Goal: Contribute content: Contribute content

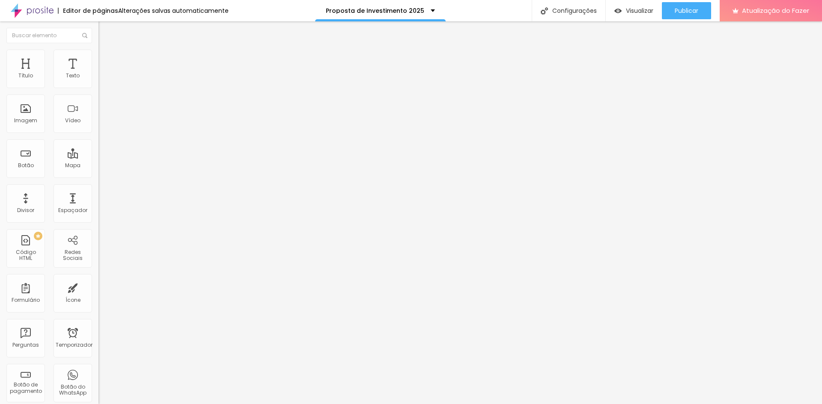
click at [145, 72] on img at bounding box center [147, 69] width 5 height 5
type input "22"
type input "30"
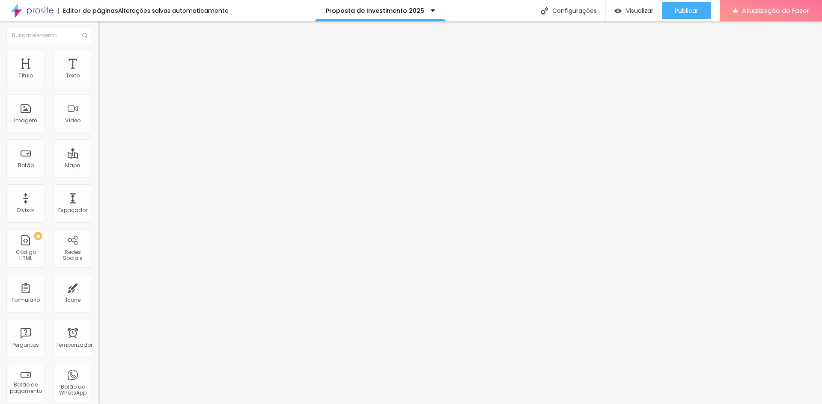
type input "32"
drag, startPoint x: 50, startPoint y: 84, endPoint x: 89, endPoint y: 89, distance: 39.3
type input "32"
click at [98, 157] on input "range" at bounding box center [125, 160] width 55 height 7
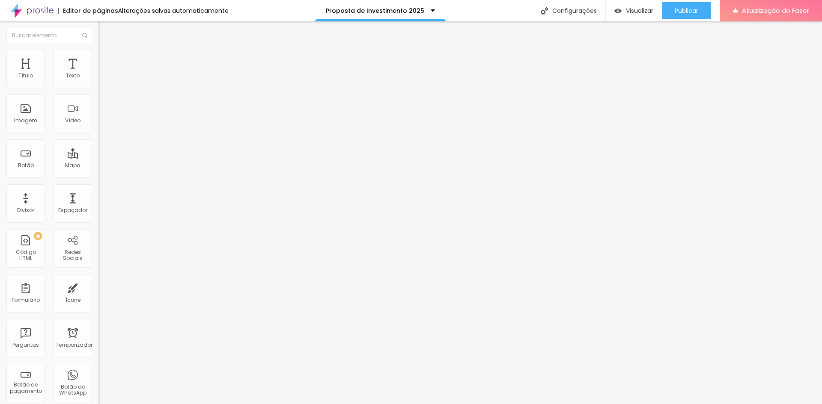
click at [98, 56] on li "Avançado" at bounding box center [147, 54] width 98 height 9
click at [77, 74] on div "Texto" at bounding box center [72, 69] width 39 height 39
click at [24, 69] on div "Título" at bounding box center [25, 69] width 39 height 39
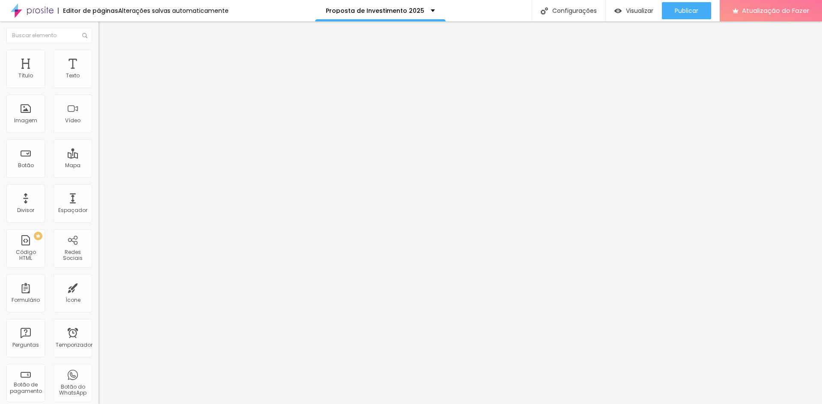
click at [105, 33] on img "button" at bounding box center [108, 31] width 7 height 7
click at [33, 68] on div "Título" at bounding box center [25, 69] width 39 height 39
click at [98, 55] on li "Avançado" at bounding box center [147, 54] width 98 height 9
click at [98, 49] on img at bounding box center [102, 45] width 8 height 8
click at [98, 57] on li "Avançado" at bounding box center [147, 54] width 98 height 9
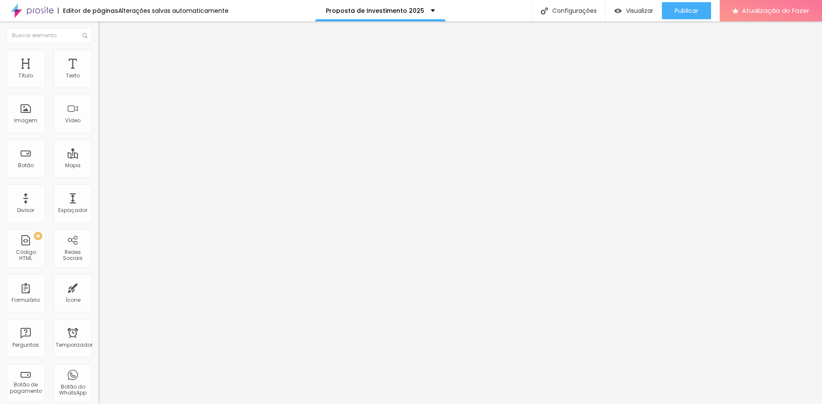
click at [106, 50] on font "Estilo" at bounding box center [112, 46] width 13 height 7
click at [98, 81] on font "Título 2" at bounding box center [112, 75] width 28 height 11
click at [98, 88] on span "Título 3" at bounding box center [110, 83] width 25 height 7
click at [102, 117] on icon "button" at bounding box center [105, 114] width 6 height 6
click at [102, 146] on icon "button" at bounding box center [105, 143] width 6 height 6
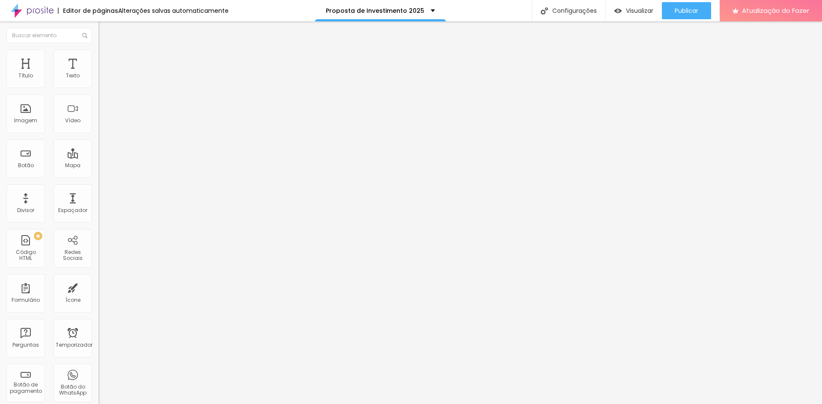
click at [104, 117] on icon "button" at bounding box center [105, 114] width 3 height 6
click at [103, 125] on icon "button" at bounding box center [104, 123] width 3 height 3
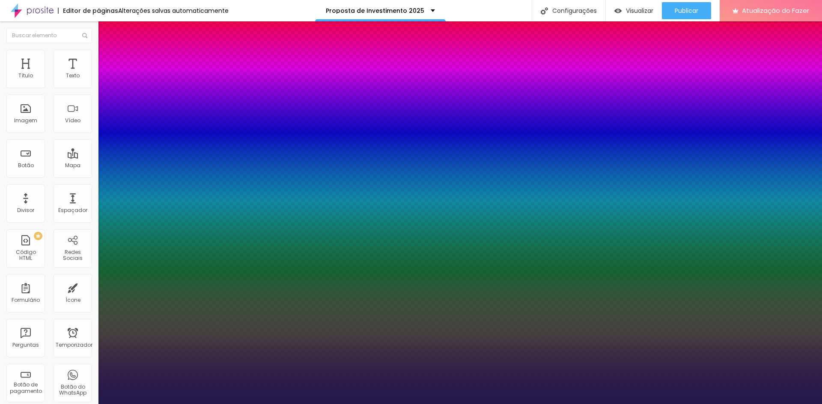
type input "1"
select select "Halant-Bold"
type input "1"
click at [288, 404] on div at bounding box center [411, 404] width 822 height 0
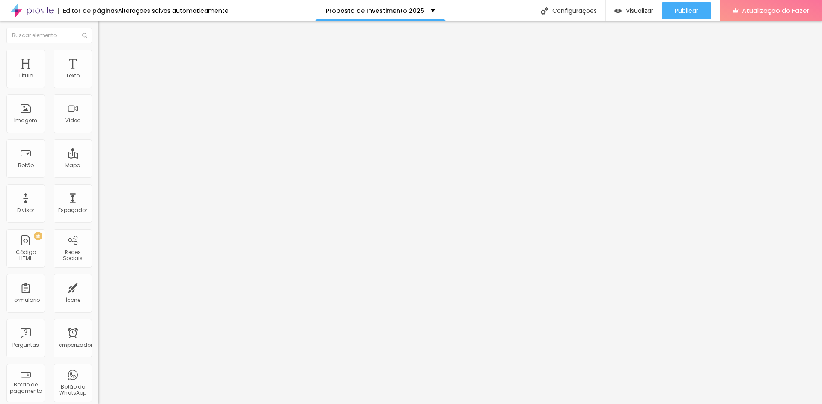
click at [98, 119] on button "Voltar ao padrão" at bounding box center [127, 115] width 58 height 10
click at [98, 128] on button "button" at bounding box center [104, 123] width 12 height 9
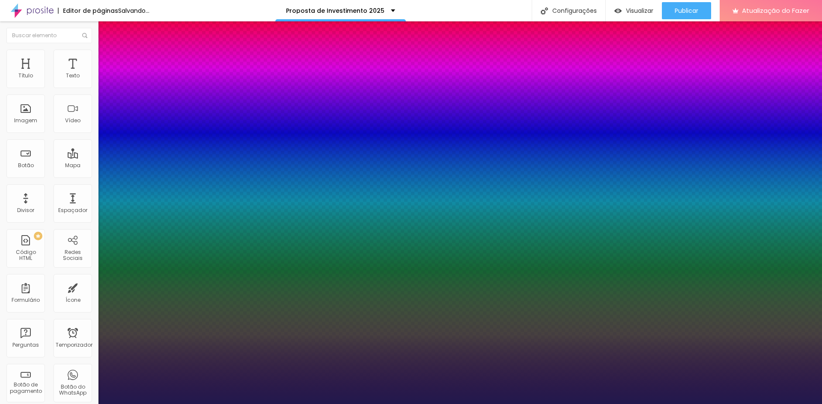
type input "1"
drag, startPoint x: 184, startPoint y: 240, endPoint x: 200, endPoint y: 242, distance: 15.9
type input "8"
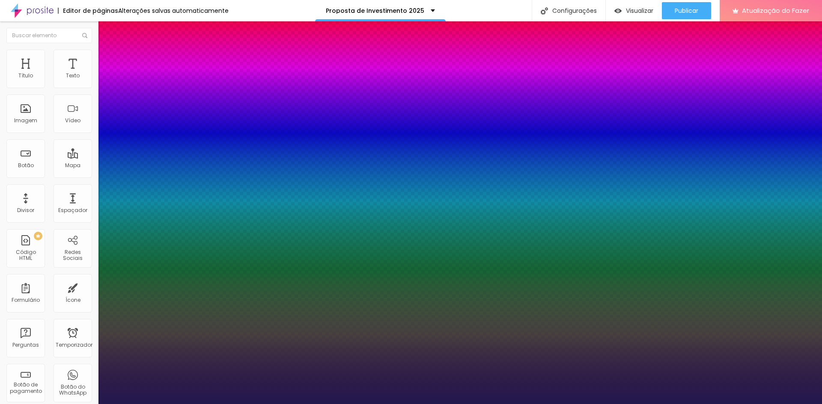
type input "4"
type input "1"
type input "40"
type input "1"
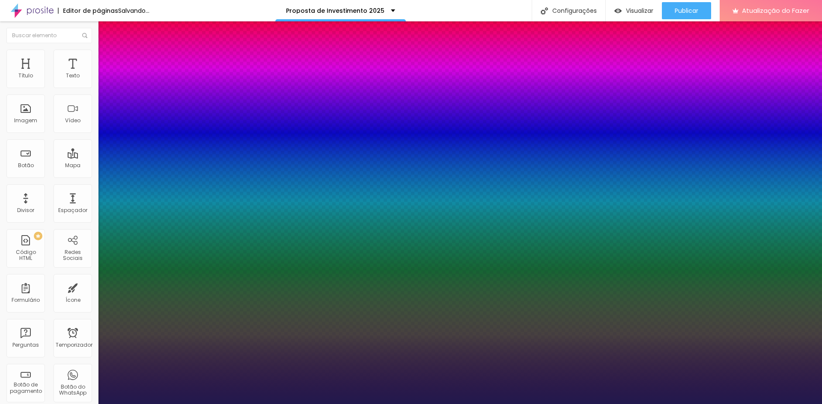
type input "40"
click at [228, 404] on div at bounding box center [411, 404] width 822 height 0
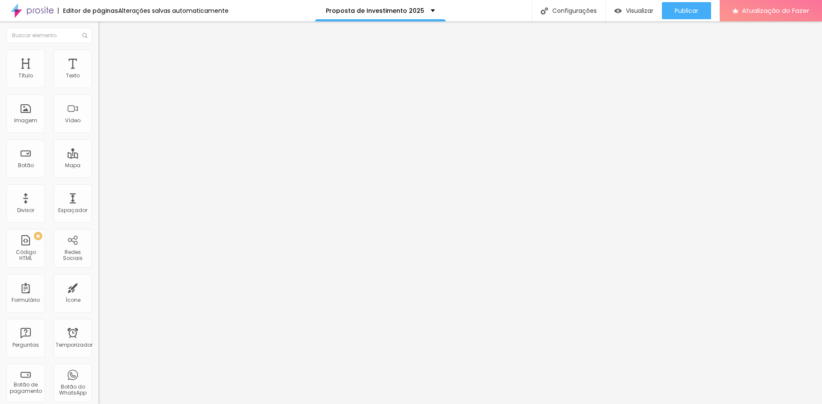
click at [98, 210] on input "35" at bounding box center [116, 214] width 37 height 9
type input "14"
type input "5"
type input "54"
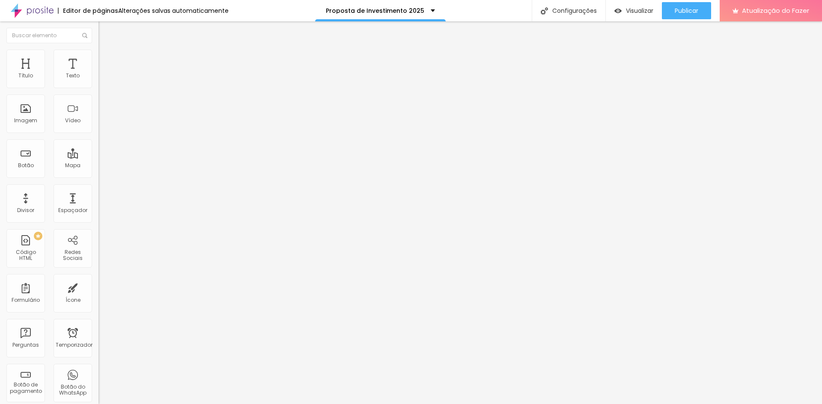
type input "17"
type input "18"
type input "19"
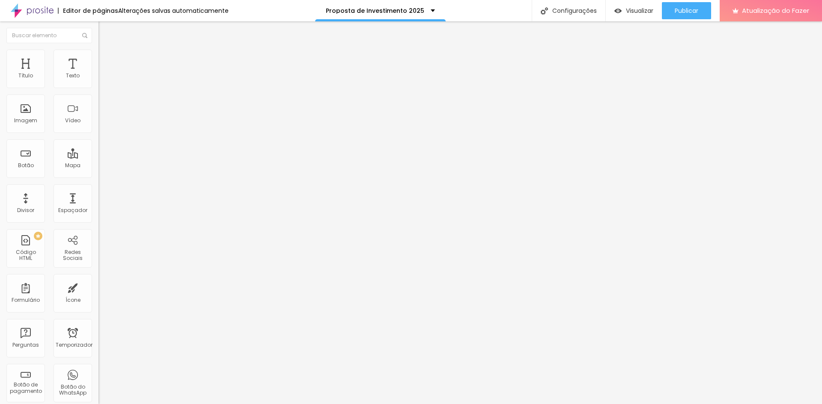
type input "19"
drag, startPoint x: 40, startPoint y: 85, endPoint x: 45, endPoint y: 87, distance: 5.0
type input "19"
click at [98, 157] on input "range" at bounding box center [125, 160] width 55 height 7
click at [105, 28] on img "button" at bounding box center [108, 31] width 7 height 7
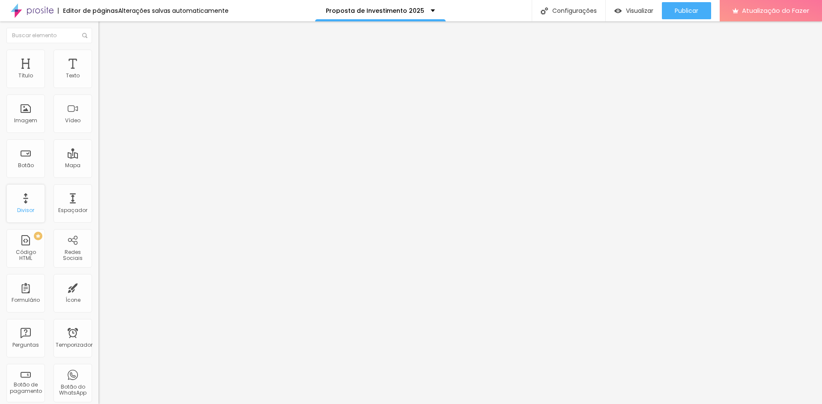
scroll to position [43, 0]
click at [30, 164] on font "Divisor" at bounding box center [25, 167] width 17 height 7
click at [105, 32] on img "button" at bounding box center [108, 31] width 7 height 7
click at [98, 50] on img at bounding box center [102, 54] width 8 height 8
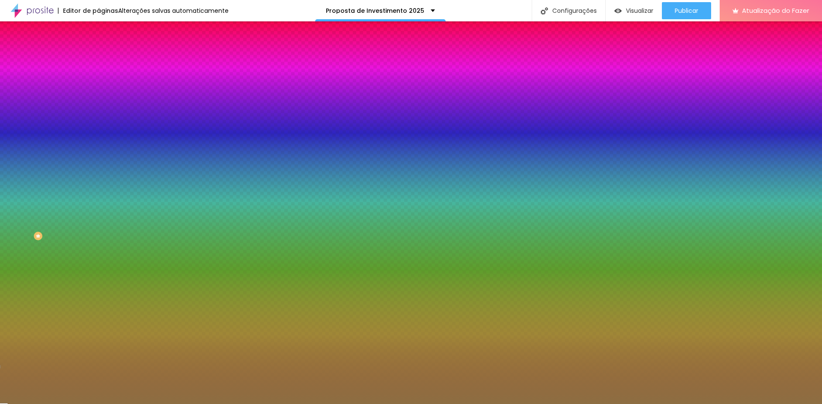
click at [106, 60] on font "Avançado" at bounding box center [120, 63] width 28 height 7
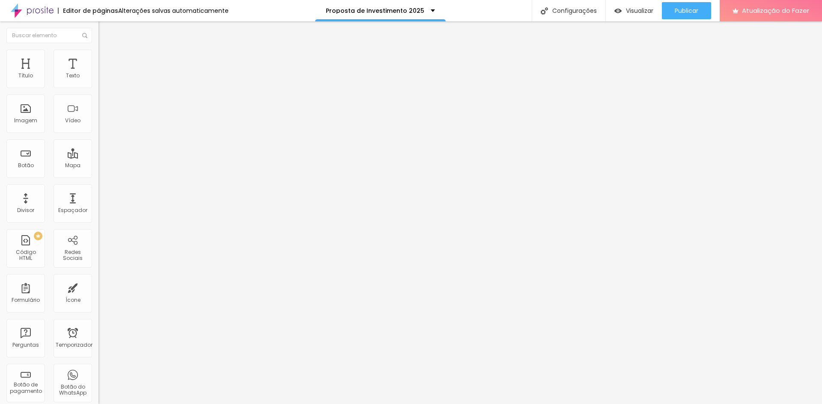
click at [106, 50] on font "Conteúdo" at bounding box center [119, 46] width 27 height 7
click at [98, 51] on img at bounding box center [102, 54] width 8 height 8
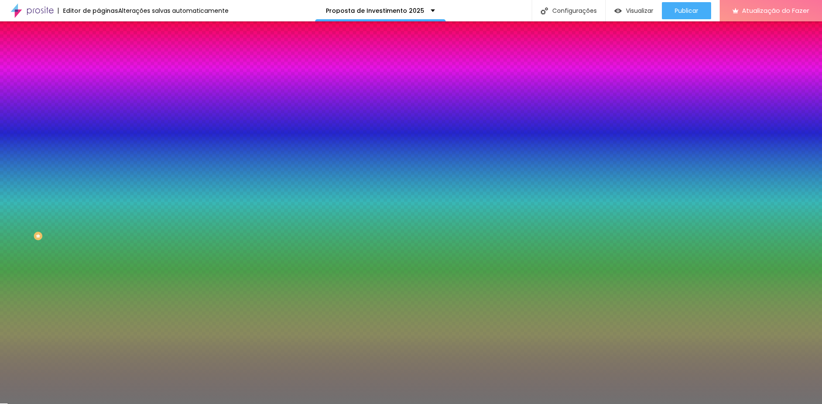
click at [98, 85] on input "#717171" at bounding box center [149, 86] width 103 height 9
paste input "8D6E42"
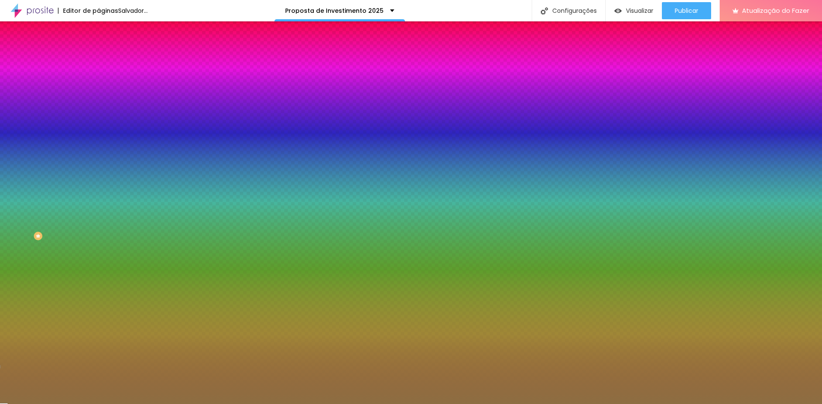
type input "#8D6E42"
click at [98, 126] on input "10" at bounding box center [114, 121] width 32 height 9
type input "2"
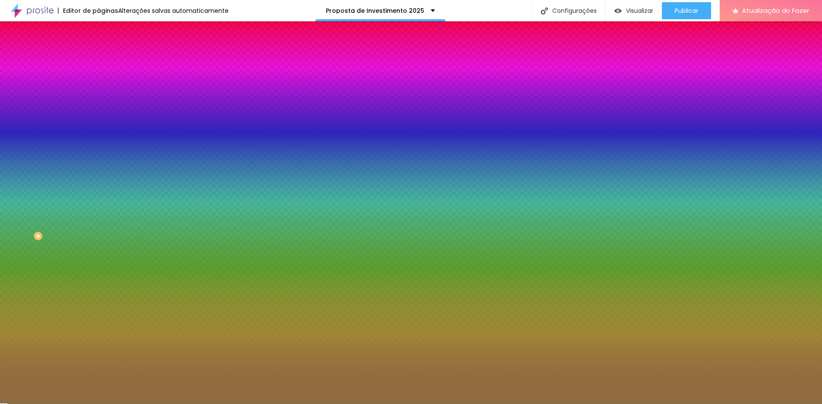
click at [98, 58] on img at bounding box center [102, 62] width 8 height 8
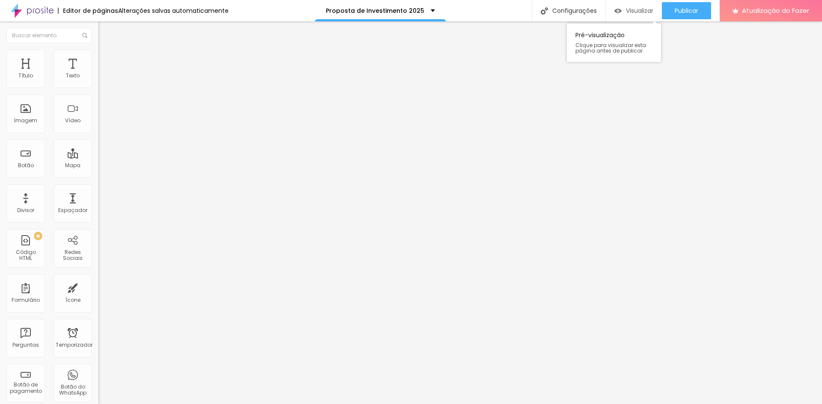
click at [643, 8] on font "Visualizar" at bounding box center [639, 10] width 27 height 9
click at [680, 9] on font "Publicar" at bounding box center [686, 10] width 24 height 9
click at [683, 12] on font "Publicar" at bounding box center [686, 10] width 24 height 9
click at [98, 55] on img at bounding box center [102, 54] width 8 height 8
click at [98, 58] on img at bounding box center [102, 62] width 8 height 8
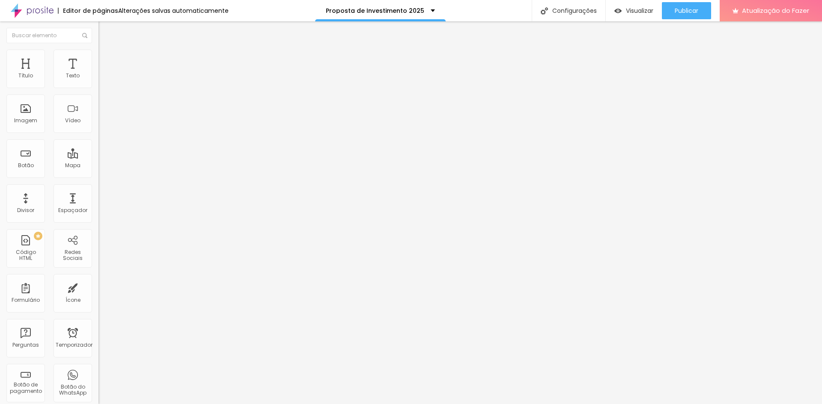
type input "11"
type input "30"
type input "32"
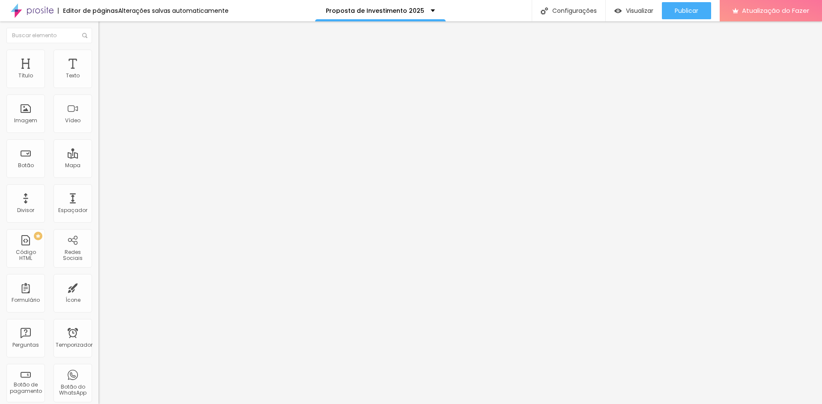
type input "32"
type input "33"
type input "34"
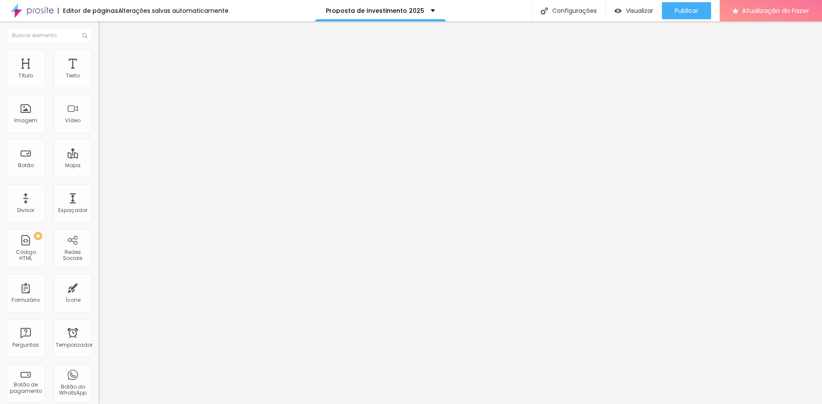
type input "15"
type input "0"
drag, startPoint x: 19, startPoint y: 101, endPoint x: 0, endPoint y: 95, distance: 19.5
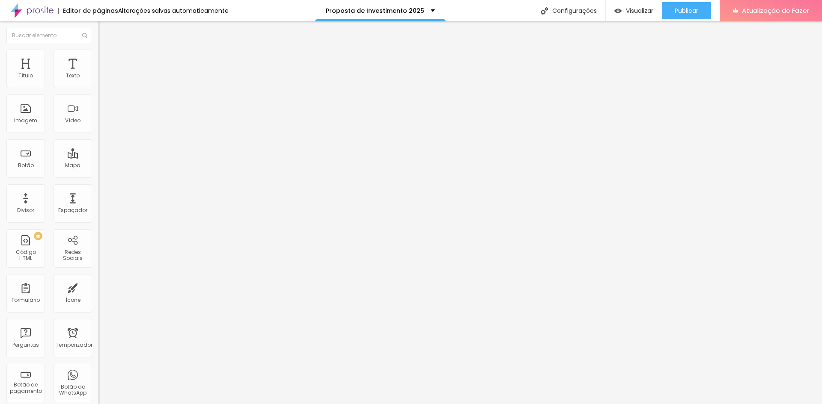
click at [98, 287] on input "range" at bounding box center [125, 290] width 55 height 7
type input "1"
type input "25"
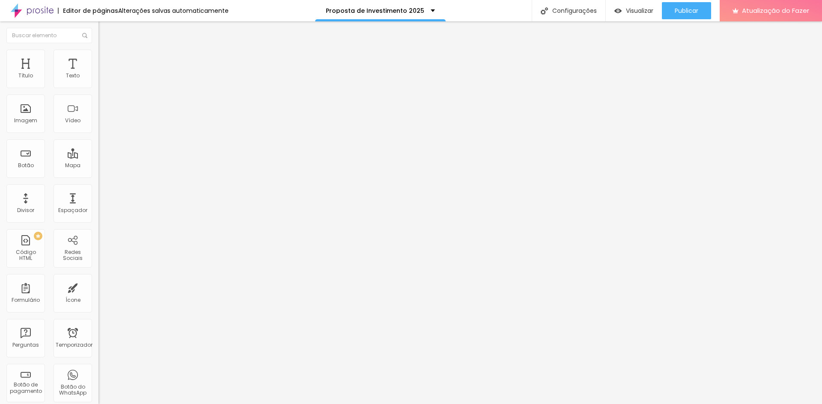
type input "30"
type input "31"
type input "32"
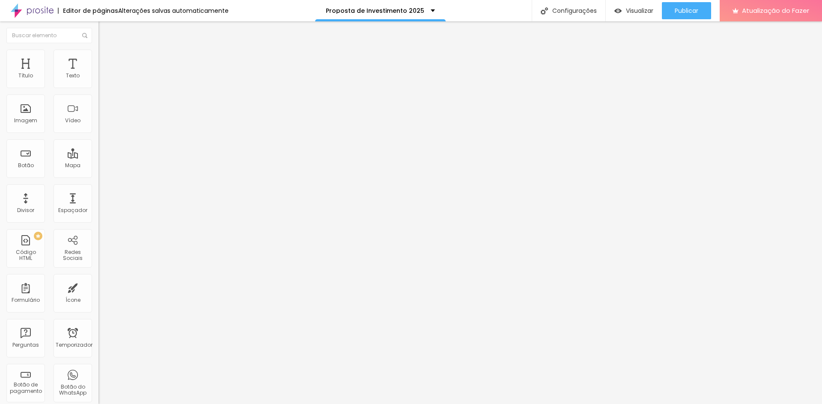
type input "32"
type input "31"
type input "30"
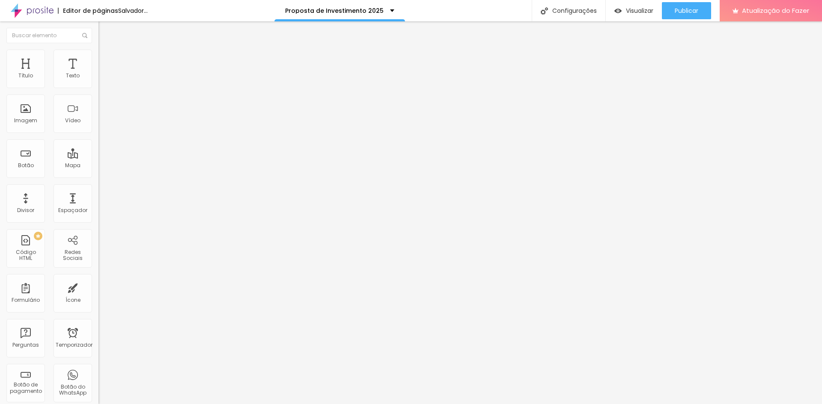
type input "11"
type input "0"
drag, startPoint x: 20, startPoint y: 83, endPoint x: 10, endPoint y: 86, distance: 10.5
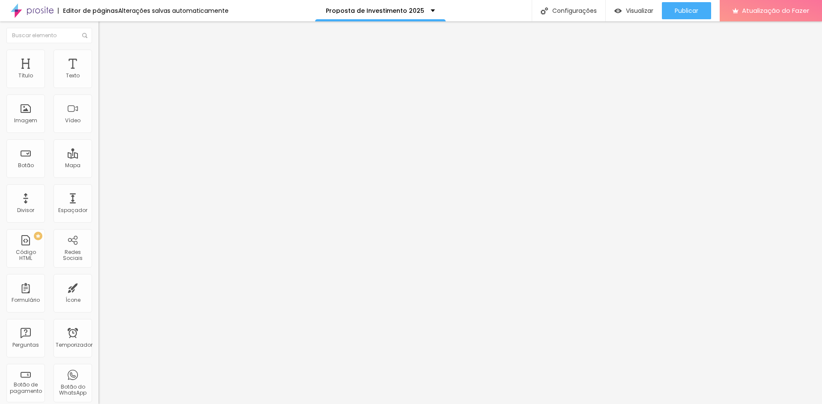
click at [98, 166] on input "range" at bounding box center [125, 169] width 55 height 7
click at [680, 12] on font "Publicar" at bounding box center [686, 10] width 24 height 9
click at [106, 60] on font "Avançado" at bounding box center [120, 63] width 28 height 7
click at [106, 59] on font "Estilo" at bounding box center [112, 55] width 13 height 7
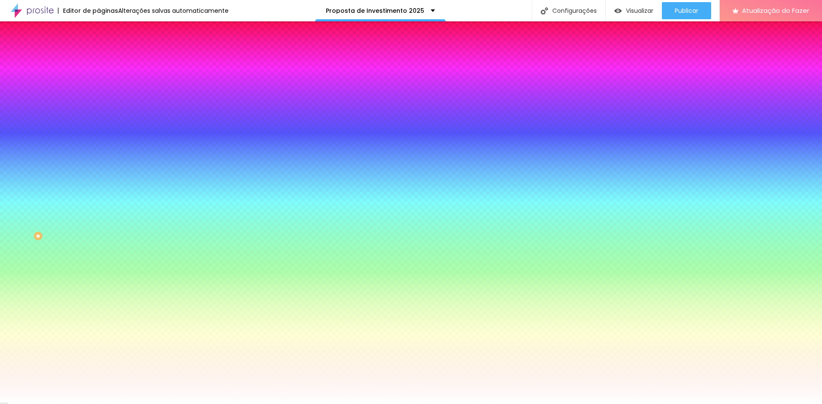
click at [106, 50] on font "Conteúdo" at bounding box center [119, 46] width 27 height 7
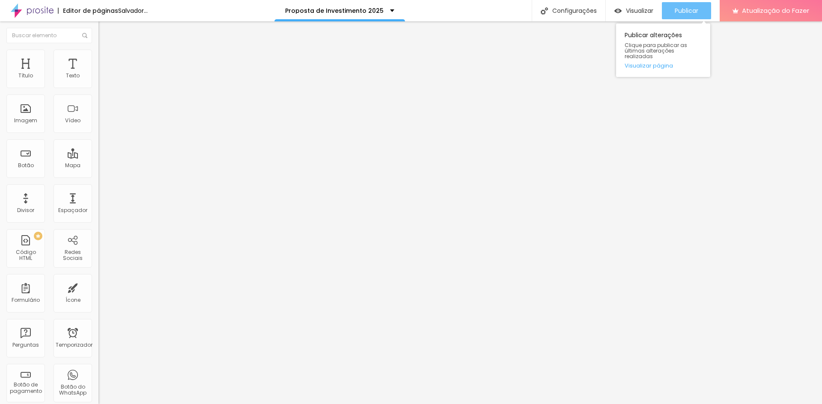
click at [690, 14] on font "Publicar" at bounding box center [686, 10] width 24 height 9
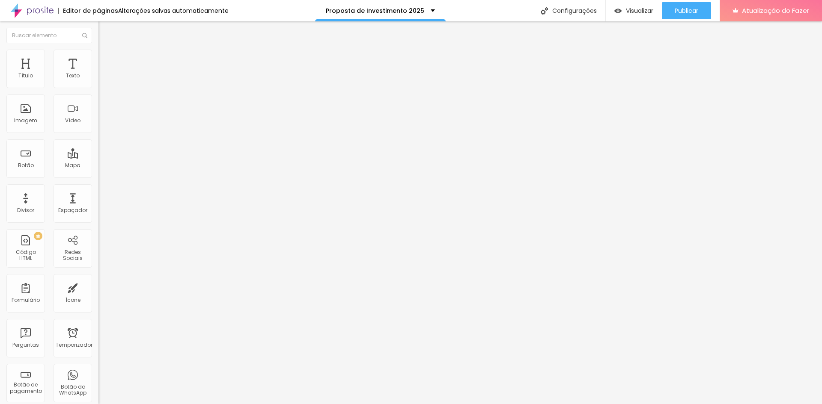
drag, startPoint x: 79, startPoint y: 119, endPoint x: 0, endPoint y: 110, distance: 79.6
click at [98, 110] on div "Número do WhatsApp * [PHONE_NUMBER] + 55 Texto do botão Conversar no WhatsApp M…" at bounding box center [147, 209] width 98 height 285
click at [98, 55] on li "Estilo" at bounding box center [147, 54] width 98 height 9
click at [106, 60] on font "Avançado" at bounding box center [120, 63] width 28 height 7
click at [98, 49] on img at bounding box center [102, 45] width 8 height 8
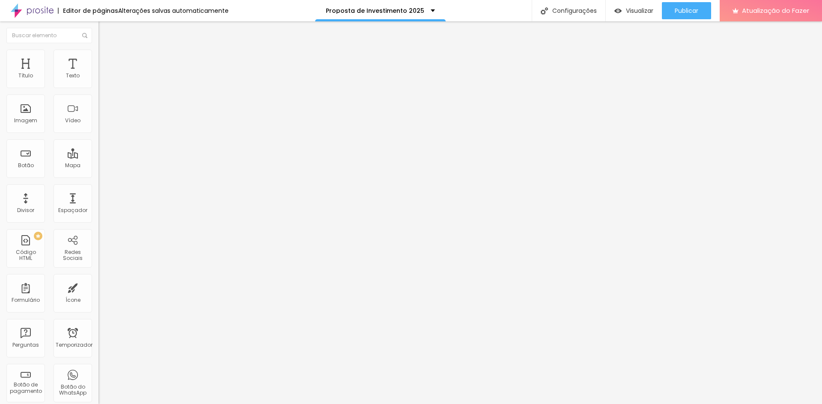
drag, startPoint x: 58, startPoint y: 161, endPoint x: 56, endPoint y: 167, distance: 5.8
click at [98, 289] on textarea "Olá, cheguei até você pela página {page_title} e gostaria de mais informações" at bounding box center [146, 296] width 97 height 15
drag, startPoint x: 59, startPoint y: 169, endPoint x: 0, endPoint y: 125, distance: 74.0
click at [98, 125] on div "Número do WhatsApp * [PHONE_NUMBER] + 55 Texto do botão Conversar no WhatsApp M…" at bounding box center [147, 209] width 98 height 285
paste textarea "Conversar no WhatsApp"
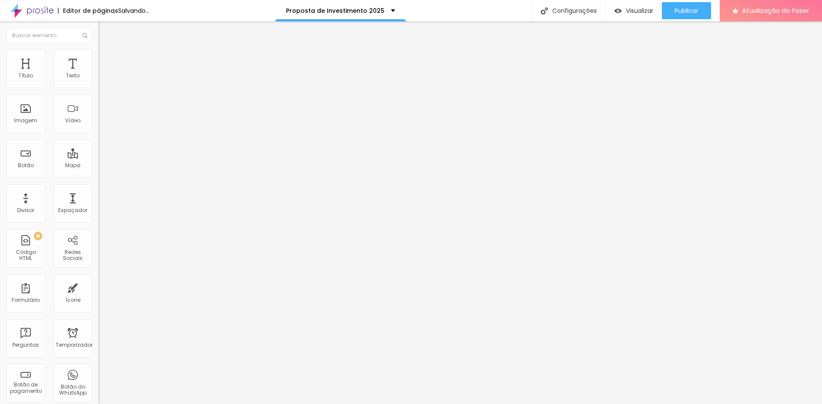
drag, startPoint x: 82, startPoint y: 143, endPoint x: 0, endPoint y: 143, distance: 82.2
click at [98, 143] on div "Número do WhatsApp * [PHONE_NUMBER] + 55 Texto do botão Conversar no WhatsApp M…" at bounding box center [147, 209] width 98 height 285
click at [98, 289] on textarea "Olá, cheguei até você pela página {page_title} e gostaria de mais informações" at bounding box center [146, 296] width 97 height 15
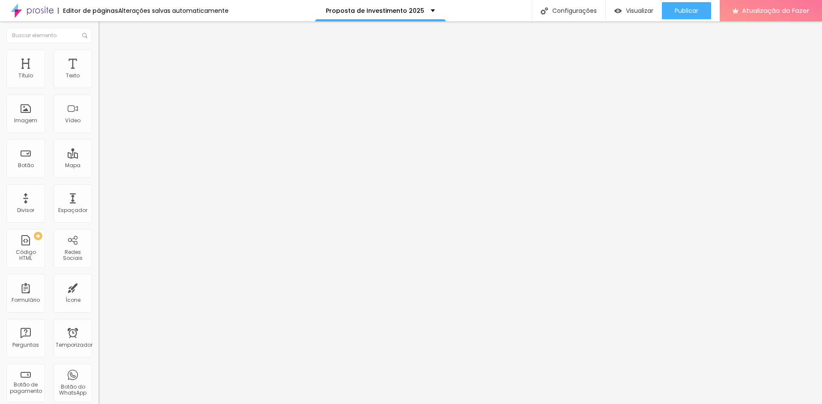
click at [98, 289] on textarea "Olá, cheguei até você pela página {page_title} e gostaria de mais informações" at bounding box center [146, 296] width 97 height 15
drag, startPoint x: 62, startPoint y: 150, endPoint x: 24, endPoint y: 141, distance: 40.0
click at [98, 289] on textarea "Olá, cheguei até você pela página {page_title} e gostaria de mais informações" at bounding box center [146, 296] width 97 height 15
click at [98, 289] on textarea "Olá, e gostaria de mais informações" at bounding box center [146, 296] width 97 height 15
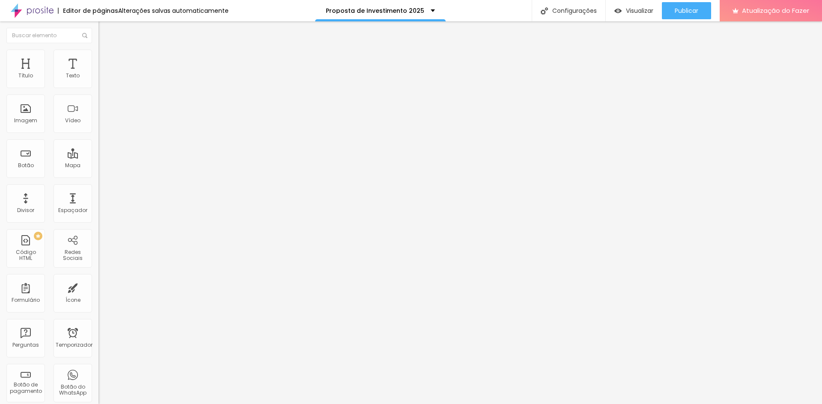
click at [98, 289] on textarea "Olá, e gostaria de mais informações" at bounding box center [146, 296] width 97 height 15
click at [98, 289] on textarea "Olá, gostaria de mais informações" at bounding box center [146, 296] width 97 height 15
type textarea "Olá, gostaria de mais informações sobre a consultoria de Follow UP"
click at [681, 10] on font "Publicar" at bounding box center [686, 10] width 24 height 9
click at [681, 11] on font "Publicar" at bounding box center [686, 10] width 24 height 9
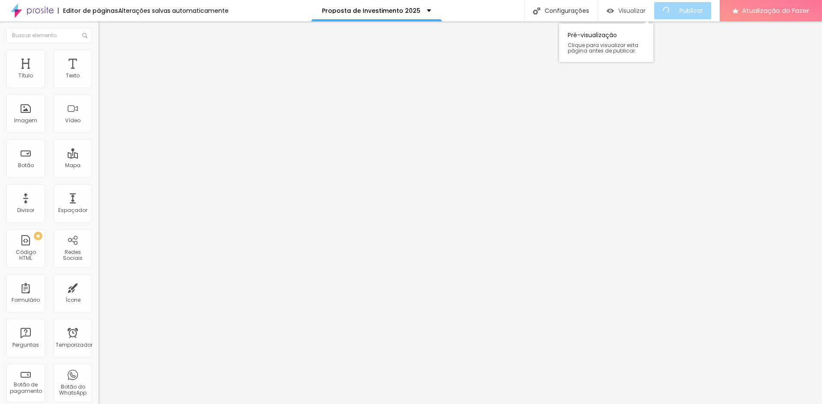
click at [639, 9] on font "Visualizar" at bounding box center [631, 10] width 27 height 9
